Goal: Task Accomplishment & Management: Use online tool/utility

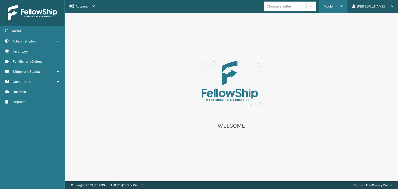
click at [343, 8] on div "Mode" at bounding box center [333, 6] width 19 height 13
click at [386, 10] on div "[PERSON_NAME]" at bounding box center [372, 6] width 41 height 13
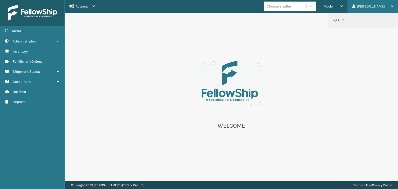
drag, startPoint x: 336, startPoint y: 22, endPoint x: 355, endPoint y: 20, distance: 19.8
click at [336, 22] on li "Log Out" at bounding box center [362, 20] width 69 height 14
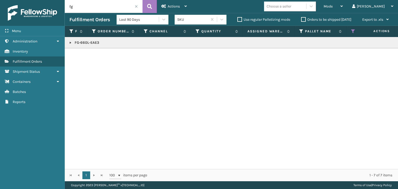
click at [99, 9] on input "fg" at bounding box center [104, 6] width 78 height 13
drag, startPoint x: 71, startPoint y: 43, endPoint x: 78, endPoint y: 43, distance: 7.3
click at [71, 43] on link at bounding box center [70, 43] width 4 height 4
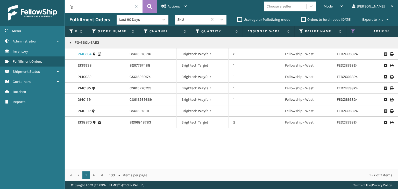
click at [89, 54] on link "2140304" at bounding box center [85, 54] width 14 height 5
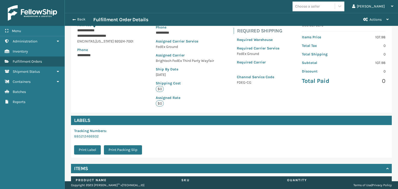
scroll to position [108, 0]
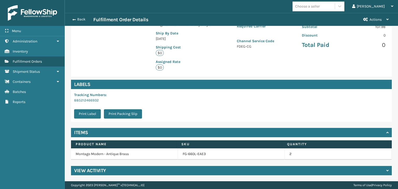
click at [135, 175] on div "**********" at bounding box center [231, 59] width 333 height 246
click at [121, 169] on div "View Activity" at bounding box center [231, 170] width 321 height 9
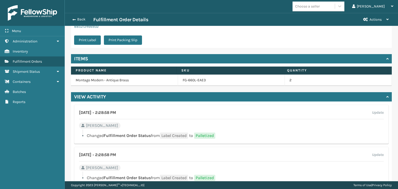
scroll to position [182, 0]
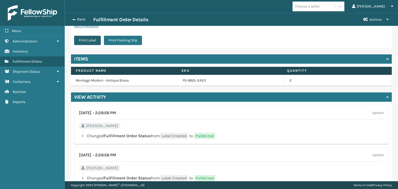
click at [88, 42] on button "Print Label" at bounding box center [87, 40] width 27 height 9
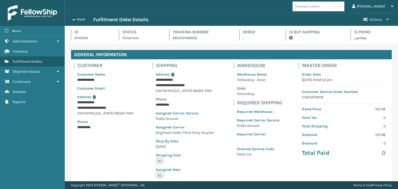
scroll to position [12, 333]
click at [80, 22] on div "Back Fulfillment Order Details" at bounding box center [213, 20] width 289 height 6
click at [81, 19] on button "Back" at bounding box center [81, 19] width 24 height 5
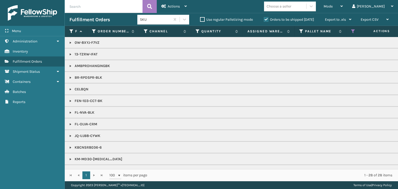
click at [291, 6] on div "Choose a seller" at bounding box center [279, 6] width 25 height 5
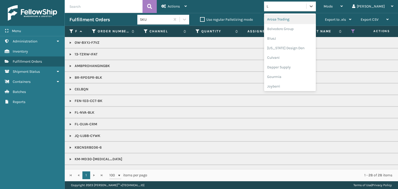
type input "LI"
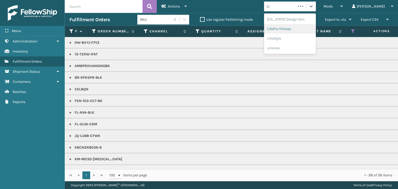
click at [300, 25] on div "LifePro Fitness" at bounding box center [290, 29] width 52 height 10
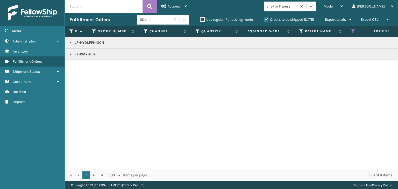
click at [70, 43] on link at bounding box center [70, 43] width 4 height 4
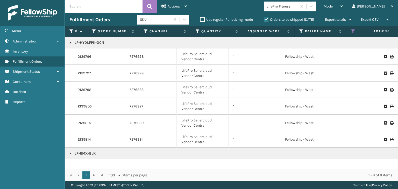
drag, startPoint x: 70, startPoint y: 153, endPoint x: 72, endPoint y: 150, distance: 3.9
click at [70, 153] on link at bounding box center [70, 154] width 4 height 4
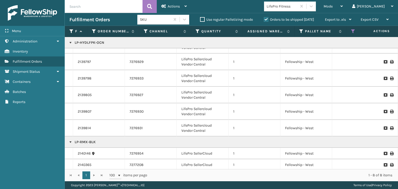
scroll to position [17, 0]
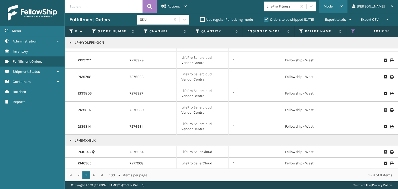
click at [343, 10] on div "Mode" at bounding box center [333, 6] width 19 height 13
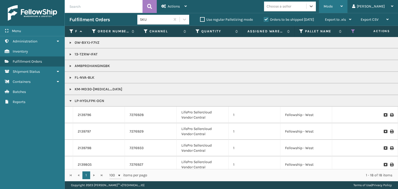
click at [343, 8] on div "Mode" at bounding box center [333, 6] width 19 height 13
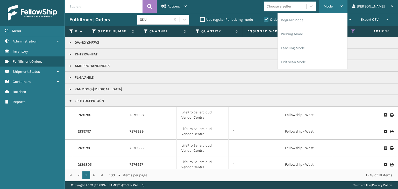
click at [343, 11] on div "Mode" at bounding box center [333, 6] width 19 height 13
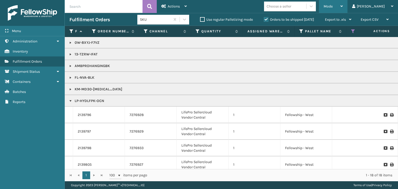
click at [343, 10] on div "Mode" at bounding box center [333, 6] width 19 height 13
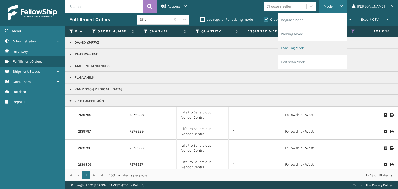
click at [332, 51] on li "Labeling Mode" at bounding box center [312, 48] width 69 height 14
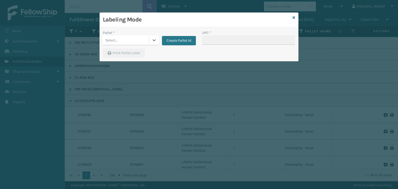
click at [110, 41] on div "Select..." at bounding box center [111, 40] width 12 height 5
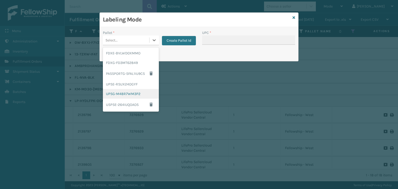
click at [126, 95] on div "UPSG-M48R7WM3P2" at bounding box center [131, 94] width 56 height 10
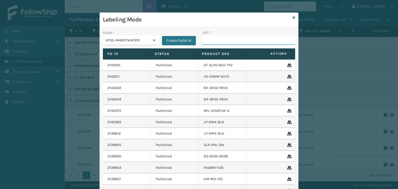
drag, startPoint x: 213, startPoint y: 42, endPoint x: 215, endPoint y: 42, distance: 2.7
click at [215, 42] on input "UPC *" at bounding box center [248, 39] width 93 height 9
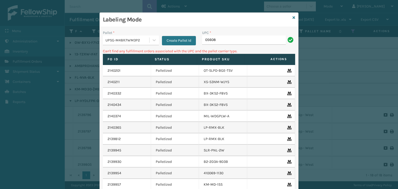
drag, startPoint x: 219, startPoint y: 42, endPoint x: 141, endPoint y: 33, distance: 77.7
click at [143, 35] on div "Pallet * UPSG-M48R7WM3P2 Create Pallet Id UPC * 05608" at bounding box center [199, 39] width 198 height 18
type input "853799"
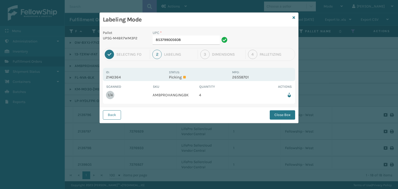
click at [295, 118] on div "Back Close Box" at bounding box center [199, 115] width 198 height 16
click at [283, 113] on button "Close Box" at bounding box center [282, 114] width 25 height 9
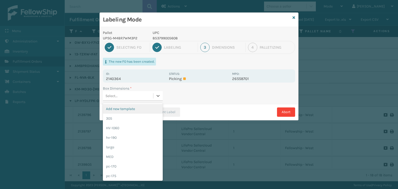
click at [130, 94] on div "Select..." at bounding box center [128, 96] width 50 height 9
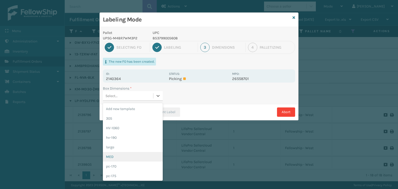
click at [137, 154] on div "MED" at bounding box center [133, 157] width 60 height 10
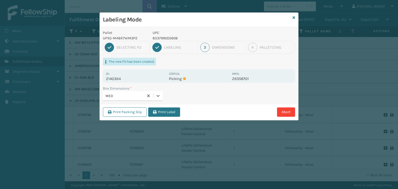
click at [167, 106] on div "Print Packing Slip Print Label Abort" at bounding box center [199, 112] width 198 height 16
click at [168, 107] on button "Print Label" at bounding box center [164, 111] width 32 height 9
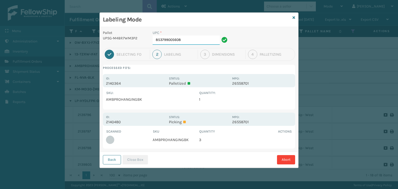
click at [194, 40] on input "853799005608" at bounding box center [186, 39] width 67 height 9
click at [140, 158] on button "Close Box" at bounding box center [135, 159] width 25 height 9
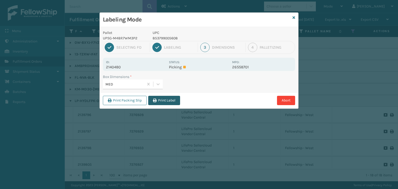
click at [167, 101] on button "Print Label" at bounding box center [164, 100] width 32 height 9
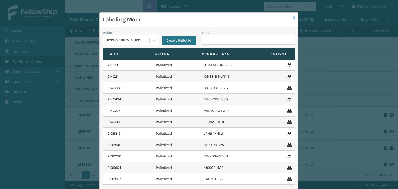
click at [292, 17] on icon at bounding box center [293, 18] width 3 height 4
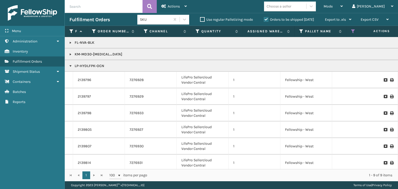
click at [69, 54] on link at bounding box center [70, 54] width 4 height 4
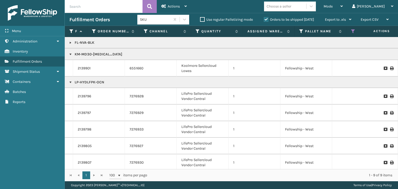
click at [82, 67] on link "2139901" at bounding box center [84, 68] width 13 height 5
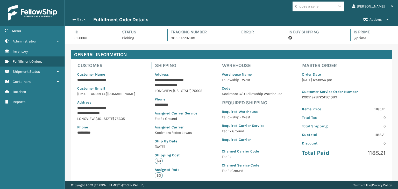
scroll to position [12, 333]
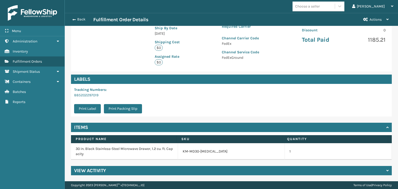
click at [115, 170] on div "View Activity" at bounding box center [231, 170] width 321 height 9
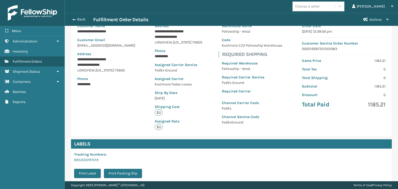
scroll to position [130, 0]
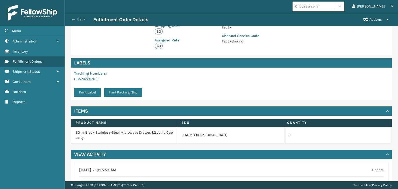
click at [81, 20] on button "Back" at bounding box center [81, 19] width 24 height 5
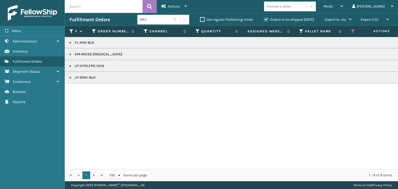
click at [72, 55] on link at bounding box center [70, 54] width 4 height 4
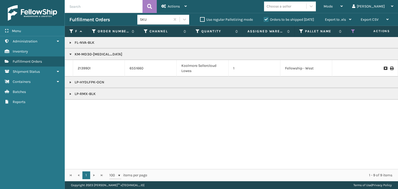
click at [92, 4] on input "text" at bounding box center [104, 6] width 78 height 13
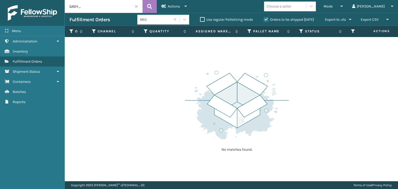
click at [296, 19] on label "Orders to be shipped [DATE]" at bounding box center [289, 19] width 50 height 4
click at [264, 19] on input "Orders to be shipped [DATE]" at bounding box center [264, 18] width 0 height 3
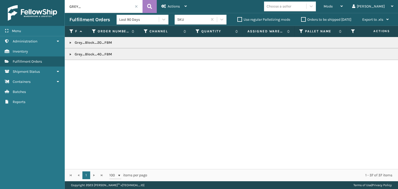
click at [82, 54] on p "Grey_Block_40_FBM" at bounding box center [398, 54] width 659 height 5
click at [82, 55] on p "Grey_Block_40_FBM" at bounding box center [398, 54] width 659 height 5
click at [99, 55] on p "Grey_Block_40_FBM" at bounding box center [398, 54] width 659 height 5
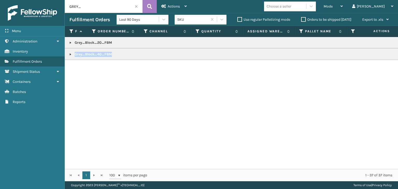
click at [99, 55] on p "Grey_Block_40_FBM" at bounding box center [398, 54] width 659 height 5
copy p "Grey_Block_40_FBM"
drag, startPoint x: 93, startPoint y: 12, endPoint x: 37, endPoint y: -4, distance: 58.2
click at [37, 0] on html "Menu Administration Inventory Fulfillment Orders Shipment Status Containers Bat…" at bounding box center [199, 94] width 398 height 189
paste input "rey_Block_40_FBM"
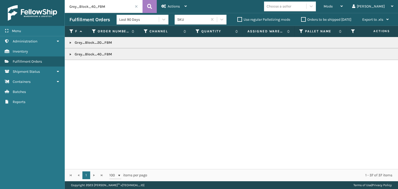
type input "Grey_Block_40_FBM"
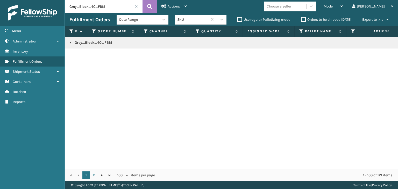
click at [150, 21] on div "Date Range" at bounding box center [139, 19] width 40 height 5
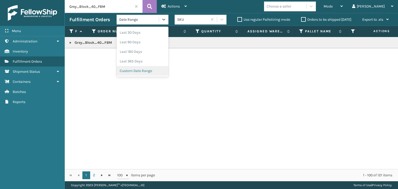
click at [135, 75] on div "Custom Date Range" at bounding box center [143, 71] width 52 height 10
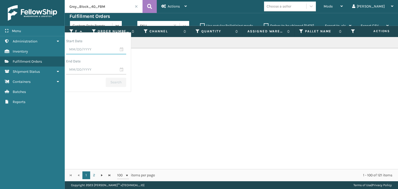
click at [115, 51] on input "text" at bounding box center [96, 49] width 60 height 9
click at [97, 98] on div "15" at bounding box center [92, 100] width 9 height 8
type input "[DATE]"
click at [126, 70] on input "text" at bounding box center [96, 69] width 60 height 9
click at [114, 118] on div "17" at bounding box center [110, 120] width 8 height 8
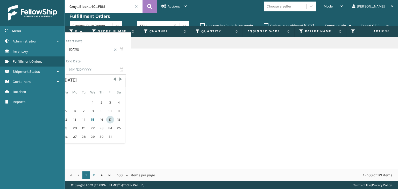
type input "[DATE]"
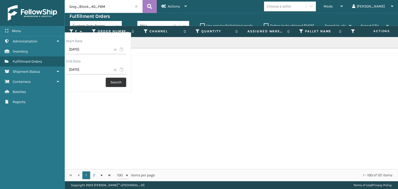
click at [126, 81] on button "Search" at bounding box center [116, 82] width 20 height 9
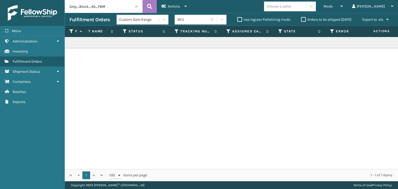
scroll to position [0, 229]
click at [124, 31] on icon at bounding box center [124, 31] width 4 height 5
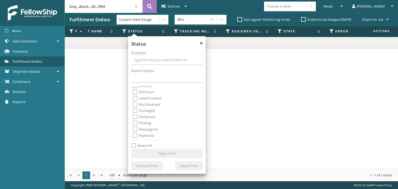
scroll to position [0, 0]
click at [147, 109] on label "Exit Scan" at bounding box center [143, 107] width 21 height 4
click at [133, 108] on input "Exit Scan" at bounding box center [133, 106] width 0 height 3
checkbox input "true"
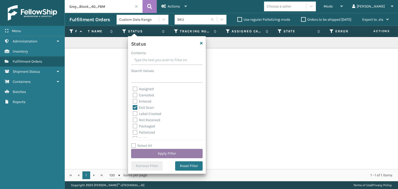
click at [170, 151] on button "Apply Filter" at bounding box center [166, 153] width 71 height 9
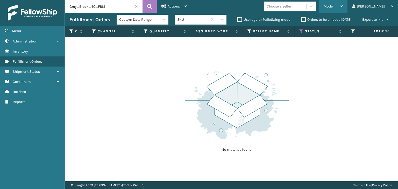
click at [333, 6] on span "Mode" at bounding box center [328, 6] width 9 height 4
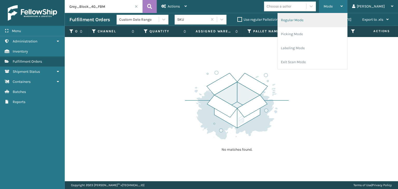
click at [335, 19] on li "Regular Mode" at bounding box center [312, 20] width 69 height 14
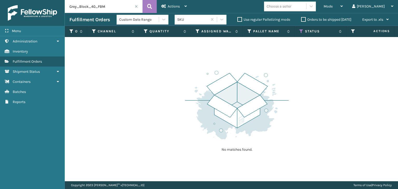
click at [143, 21] on div "Custom Date Range" at bounding box center [139, 19] width 40 height 5
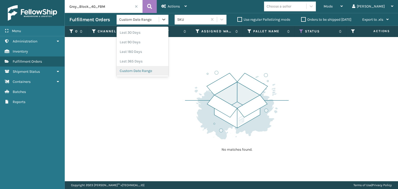
click at [154, 72] on div "Custom Date Range" at bounding box center [143, 71] width 52 height 10
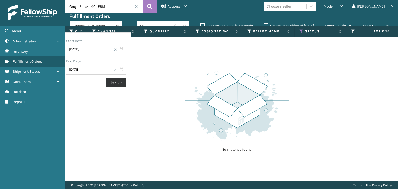
click at [126, 81] on button "Search" at bounding box center [116, 82] width 20 height 9
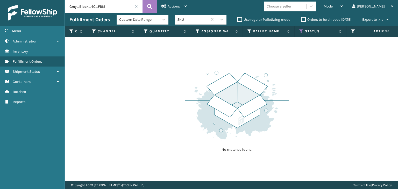
click at [148, 18] on div "Custom Date Range" at bounding box center [139, 19] width 40 height 5
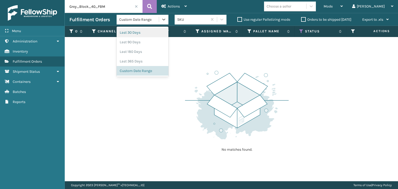
click at [148, 35] on div "Last 30 Days" at bounding box center [143, 33] width 52 height 10
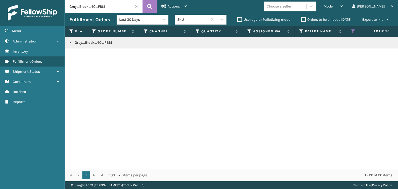
click at [141, 21] on div "Last 30 Days" at bounding box center [139, 19] width 40 height 5
click at [88, 70] on div "Grey_Block_40_FBM" at bounding box center [231, 103] width 333 height 132
click at [69, 41] on link at bounding box center [70, 43] width 4 height 4
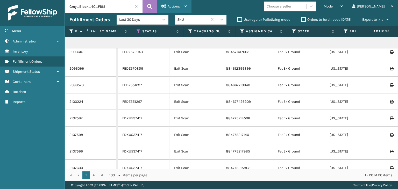
scroll to position [104, 214]
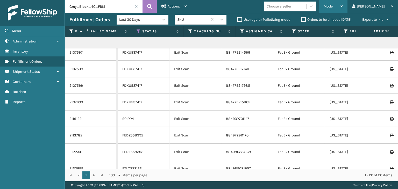
click at [343, 7] on div "Mode" at bounding box center [333, 6] width 19 height 13
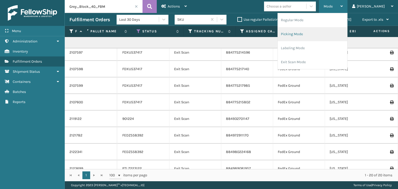
click at [323, 32] on li "Picking Mode" at bounding box center [312, 34] width 69 height 14
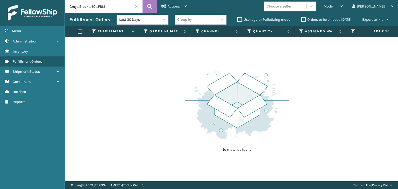
click at [136, 7] on span at bounding box center [136, 6] width 3 height 3
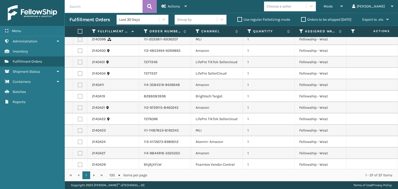
scroll to position [181, 0]
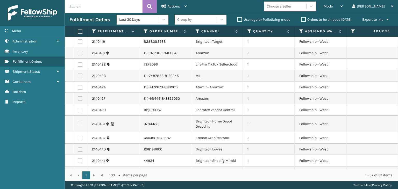
click at [343, 18] on label "Orders to be shipped [DATE]" at bounding box center [326, 19] width 50 height 4
click at [301, 18] on input "Orders to be shipped [DATE]" at bounding box center [301, 18] width 0 height 3
